Goal: Find specific page/section: Find specific page/section

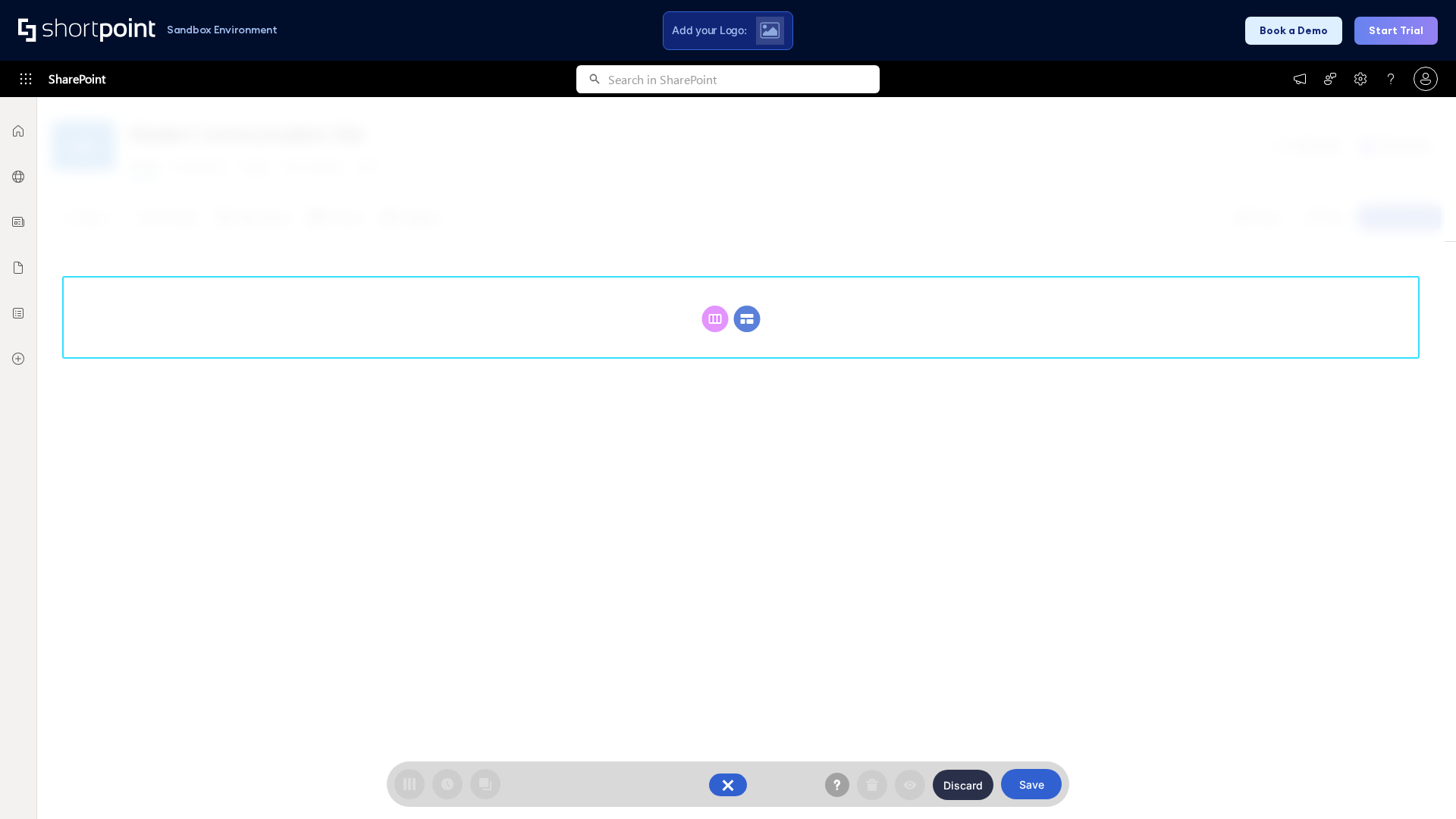
scroll to position [208, 0]
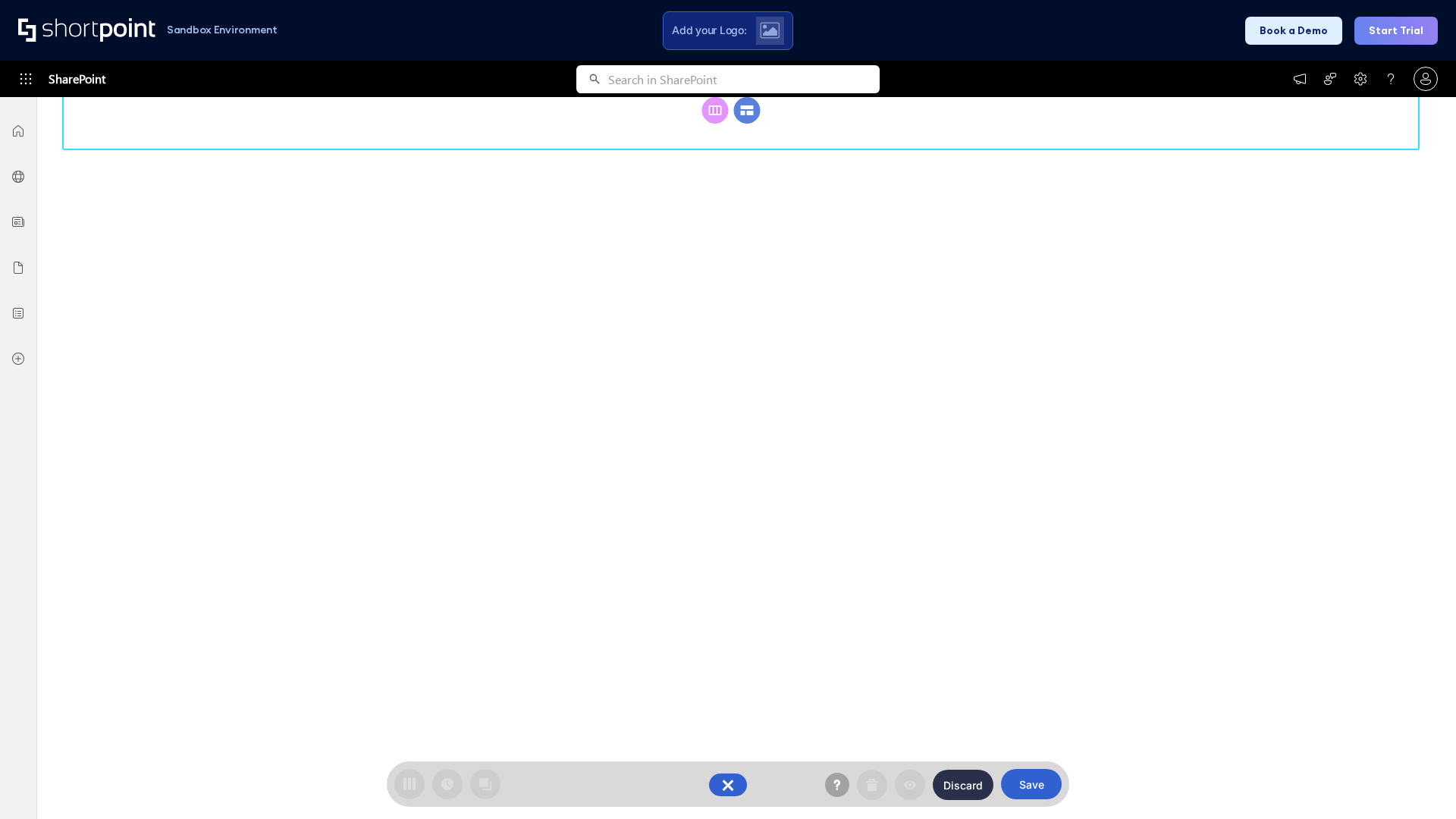
click at [747, 124] on circle at bounding box center [747, 110] width 27 height 27
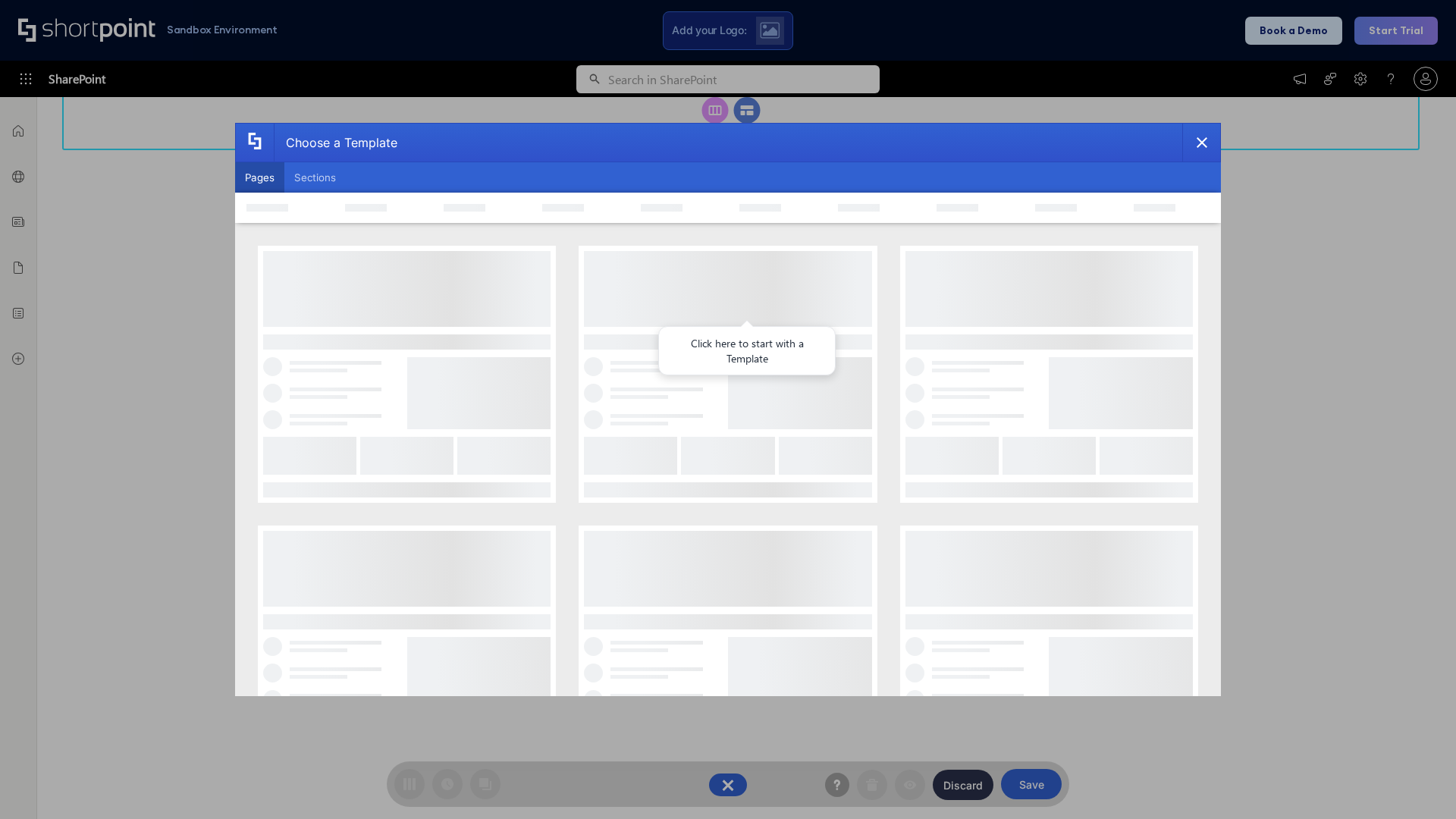
scroll to position [0, 0]
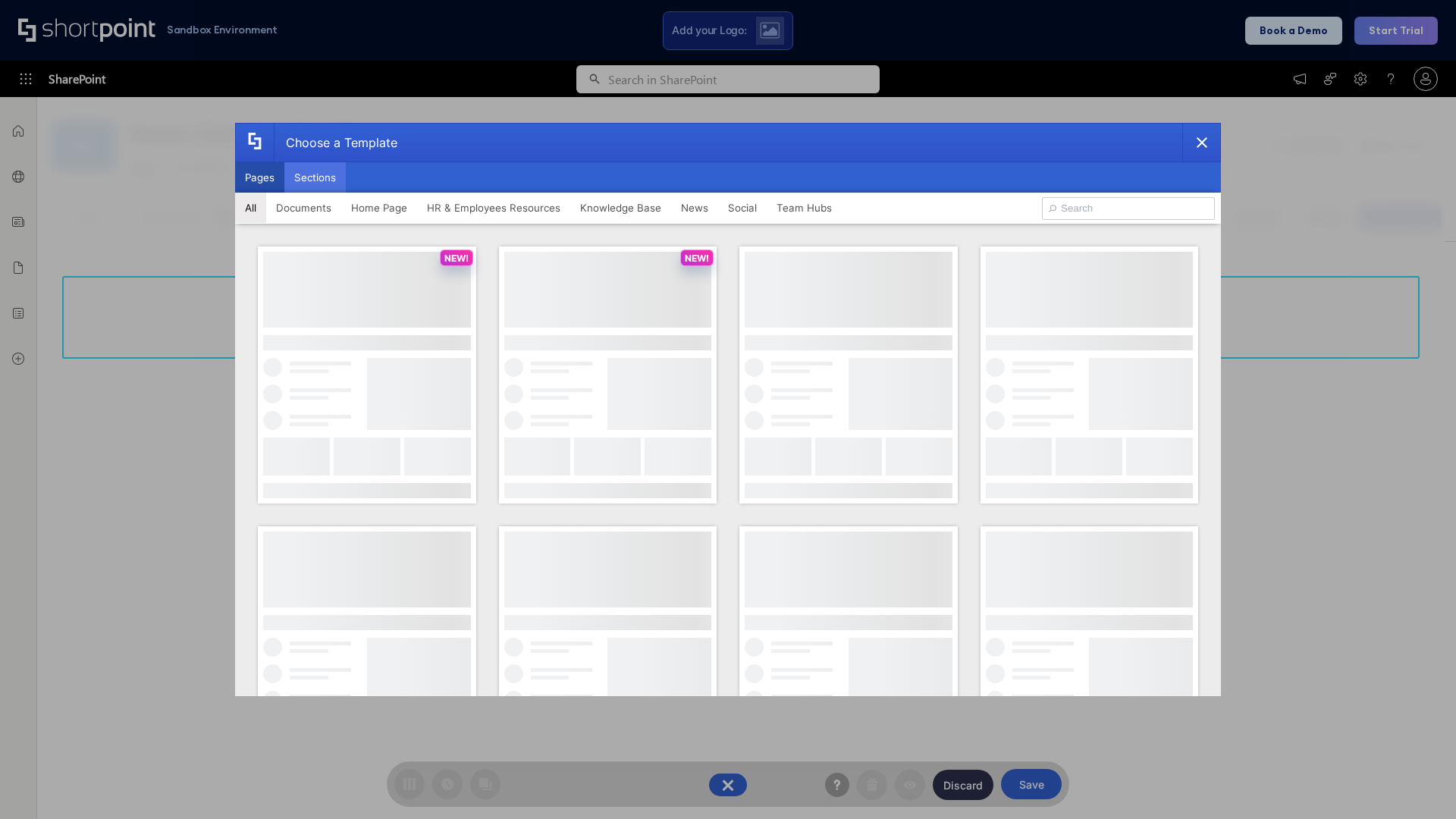
click at [315, 177] on button "Sections" at bounding box center [315, 177] width 62 height 30
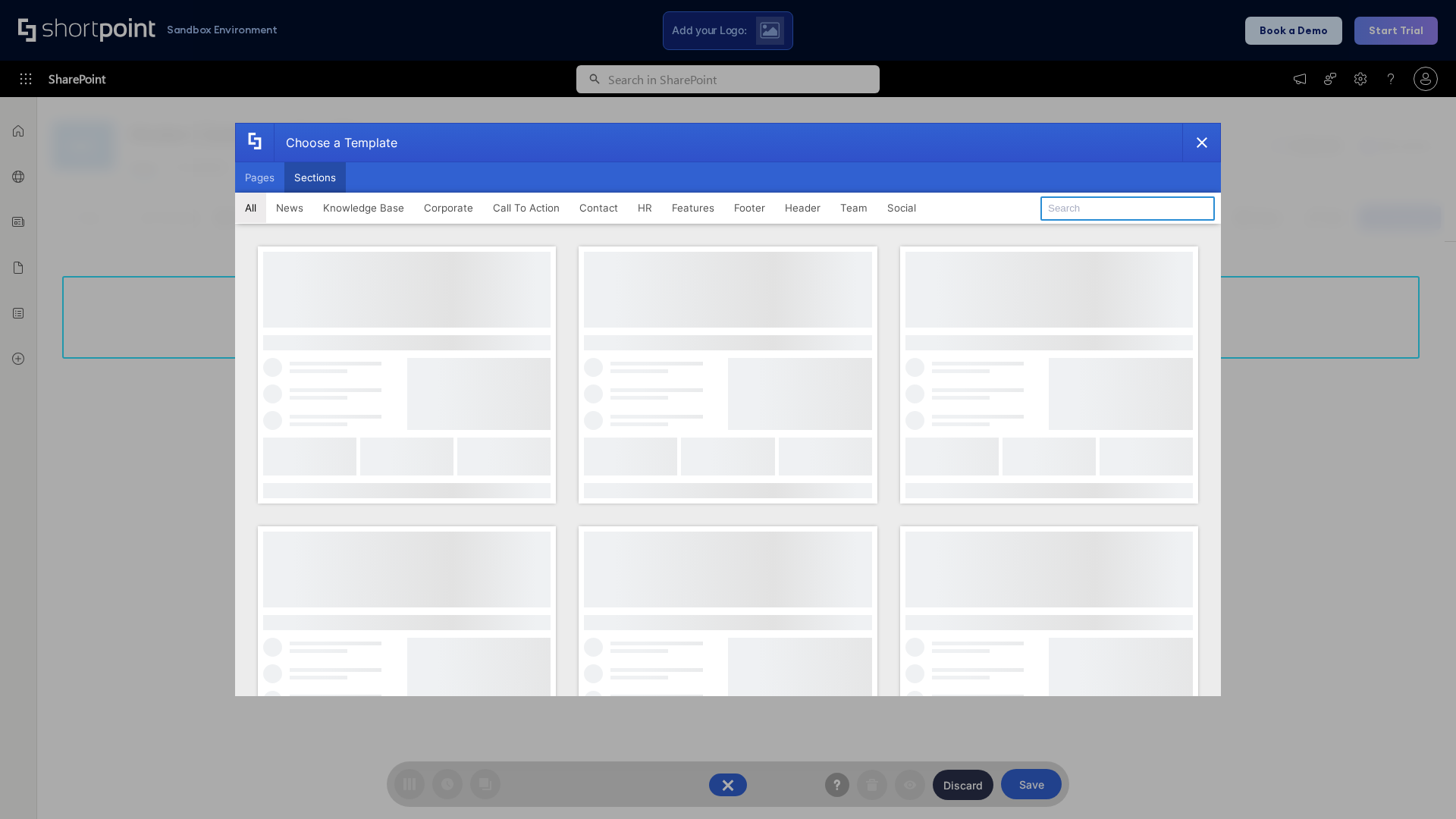
type input "FAQ 4"
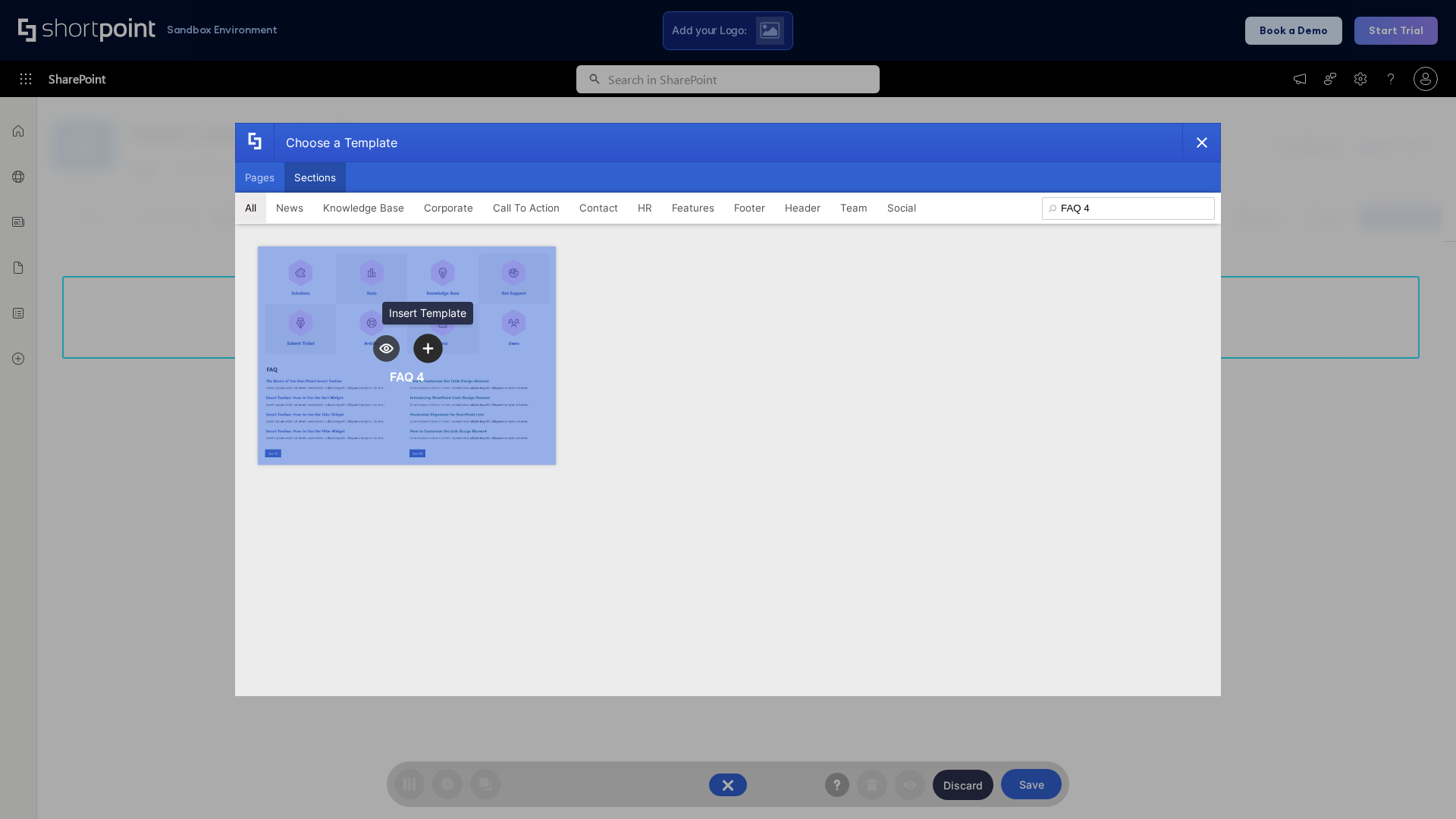
click at [428, 348] on icon "template selector" at bounding box center [428, 348] width 11 height 11
